Goal: Find contact information: Obtain details needed to contact an individual or organization

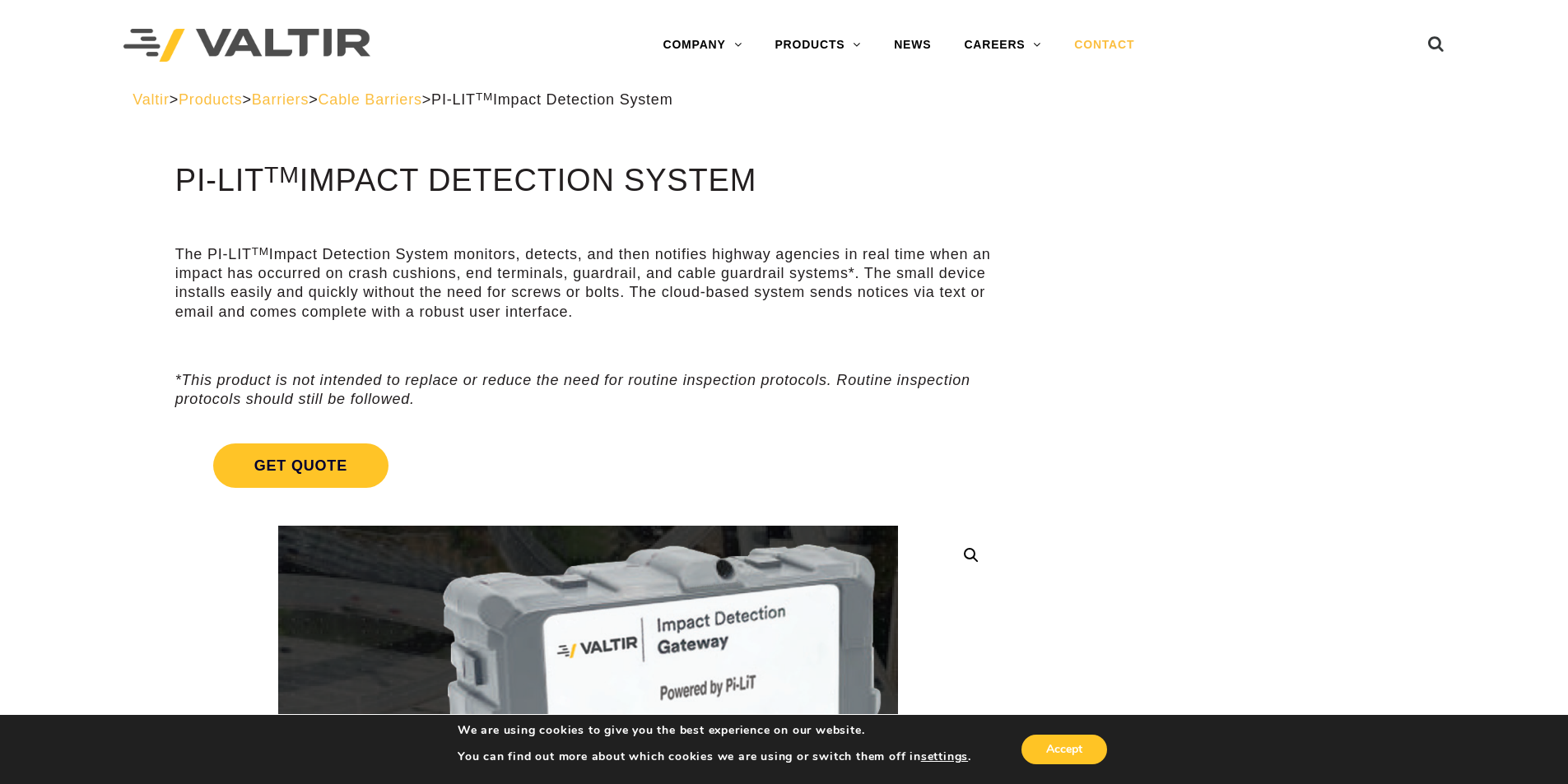
click at [1087, 42] on link "CONTACT" at bounding box center [1104, 45] width 93 height 33
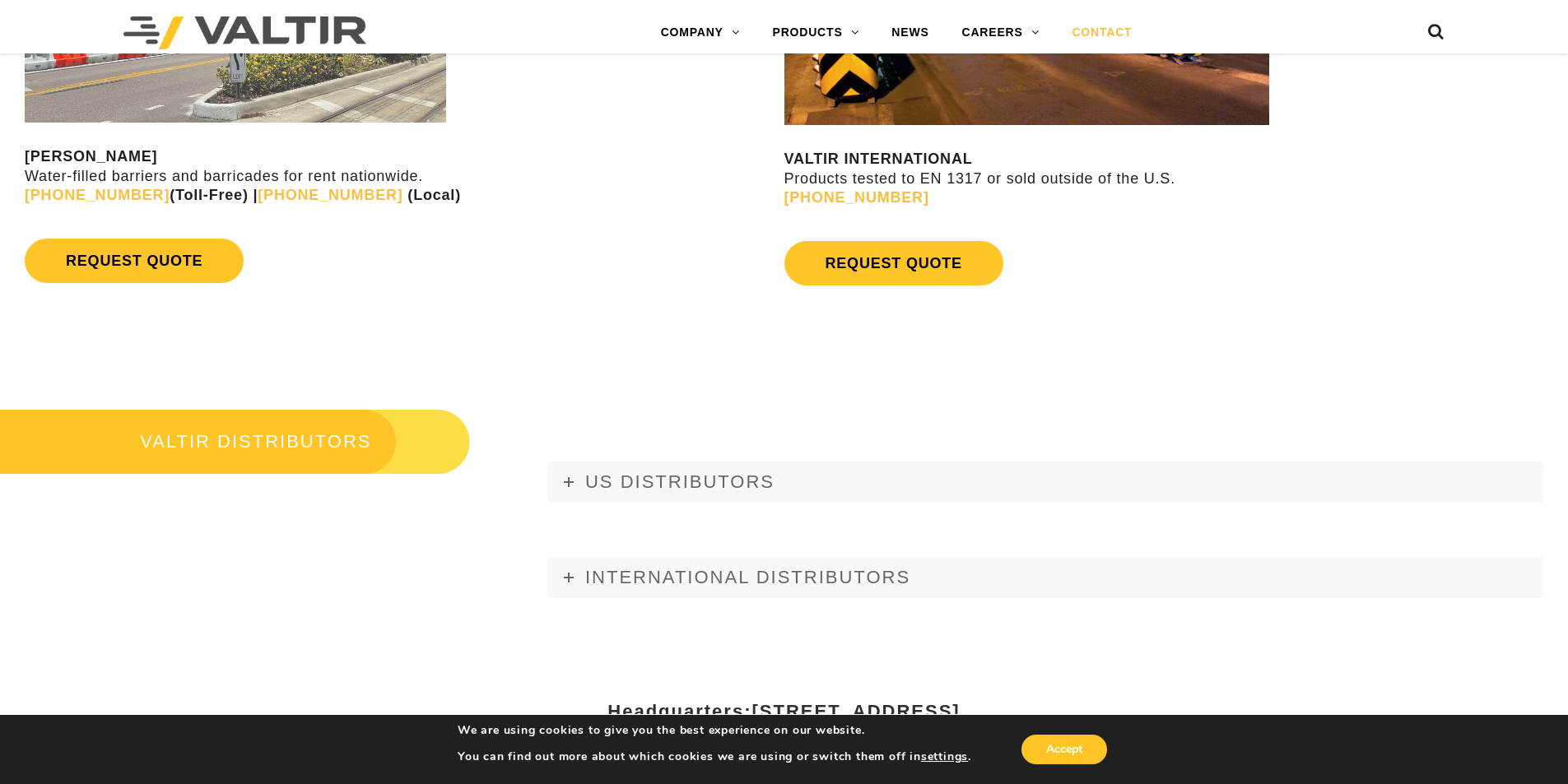
scroll to position [2220, 0]
